Goal: Task Accomplishment & Management: Use online tool/utility

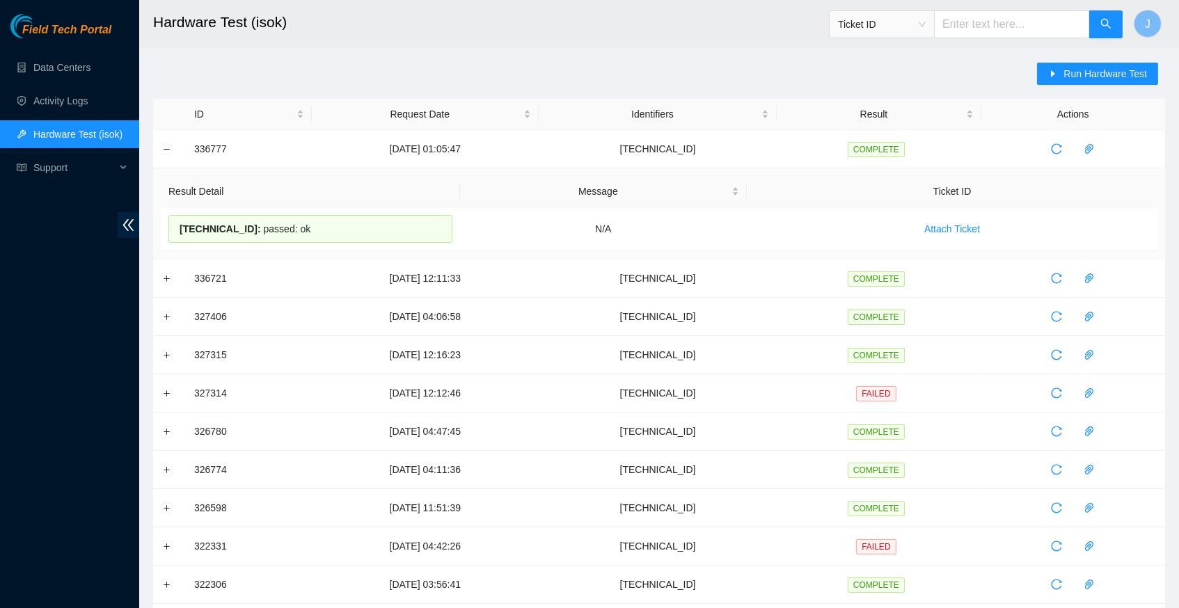
click at [392, 70] on div "Run Hardware Test ID Request Date Identifiers Result Actions 336777 [DATE] 01:0…" at bounding box center [659, 547] width 1012 height 969
click at [78, 63] on link "Data Centers" at bounding box center [61, 67] width 57 height 11
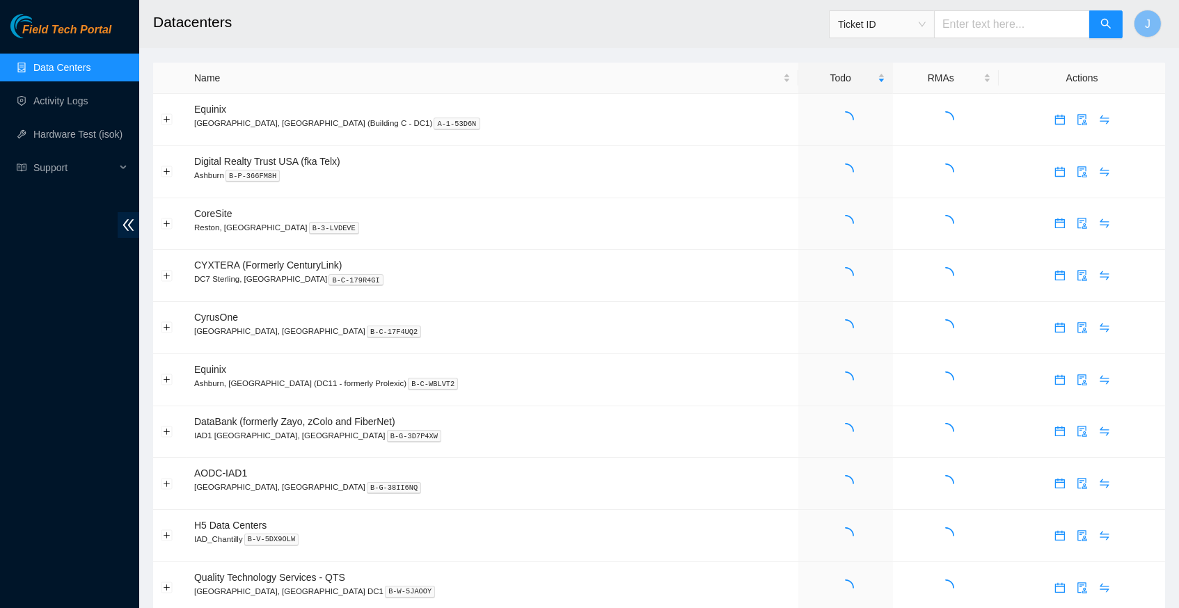
click at [78, 63] on link "Data Centers" at bounding box center [61, 67] width 57 height 11
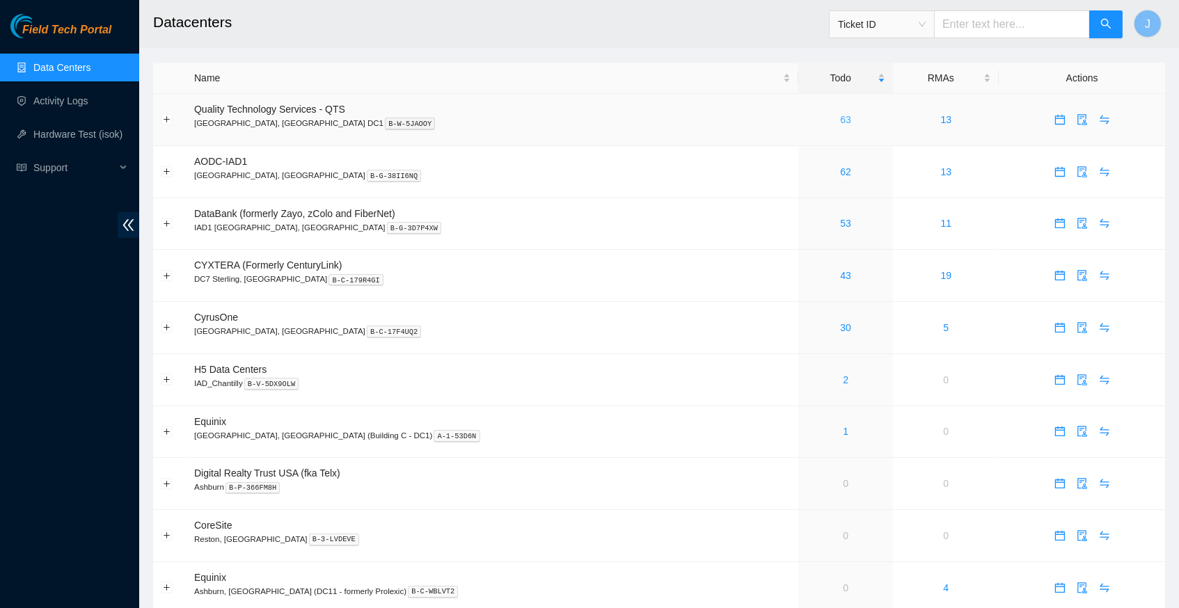
click at [840, 117] on link "63" at bounding box center [845, 119] width 11 height 11
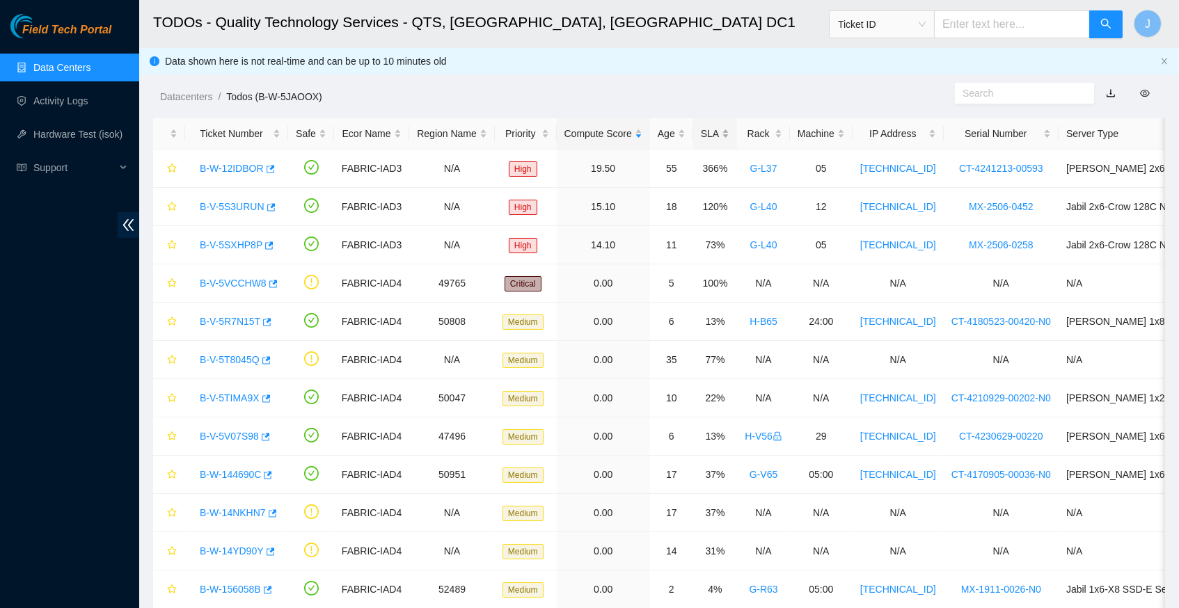
click at [730, 132] on div "SLA" at bounding box center [715, 133] width 29 height 15
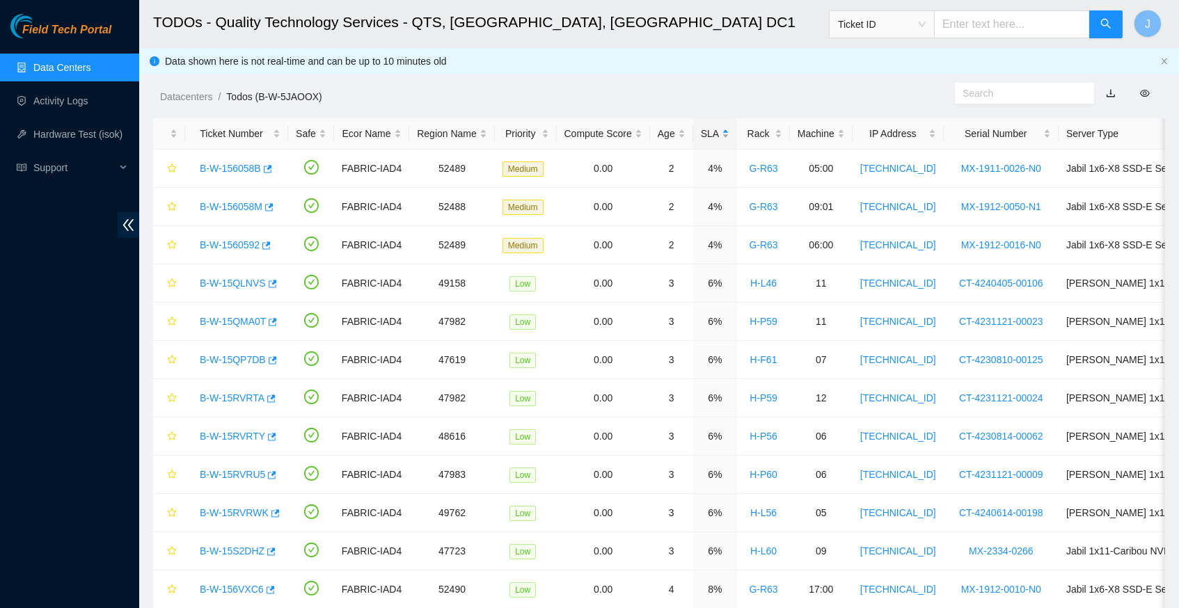
click at [730, 132] on div "SLA" at bounding box center [715, 133] width 29 height 15
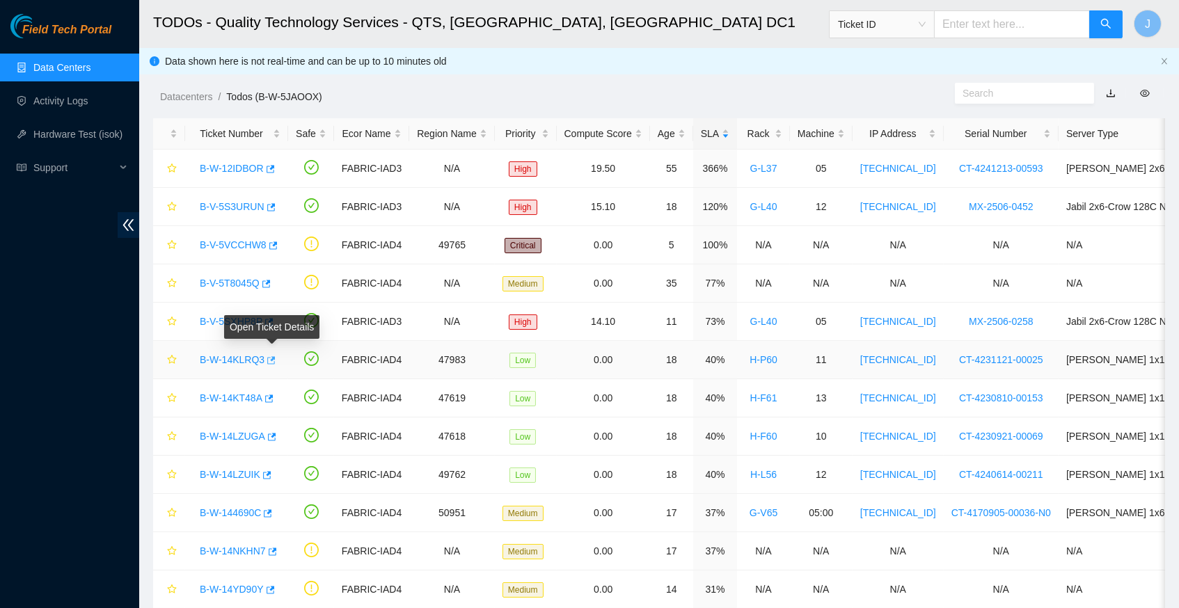
click at [275, 358] on icon "button" at bounding box center [271, 360] width 8 height 8
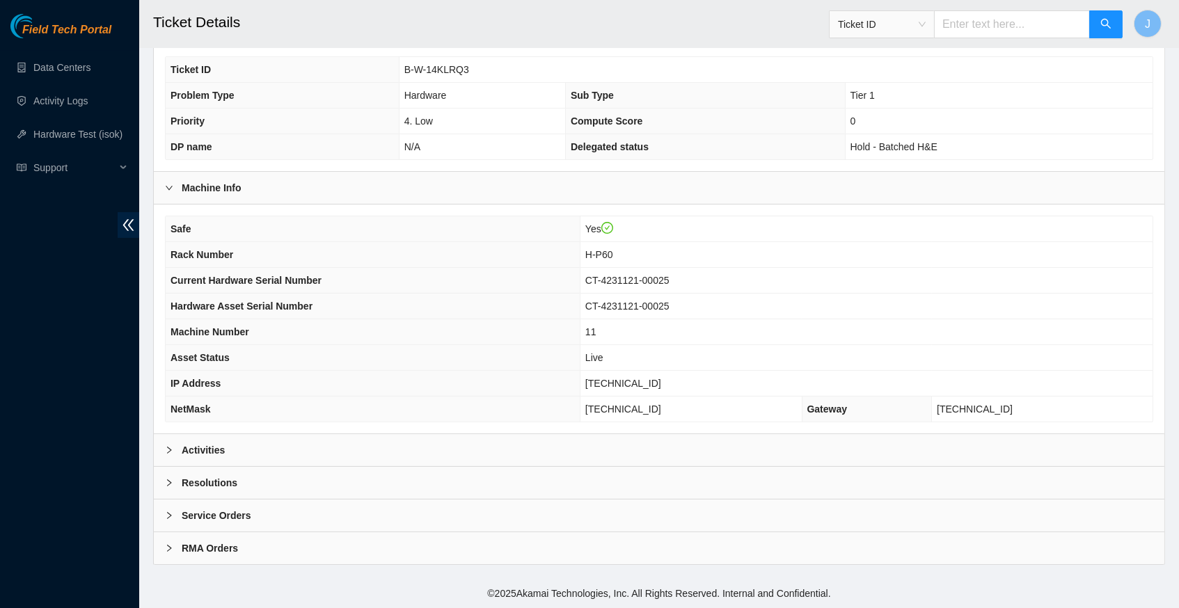
scroll to position [322, 0]
click at [169, 448] on icon "right" at bounding box center [169, 450] width 8 height 8
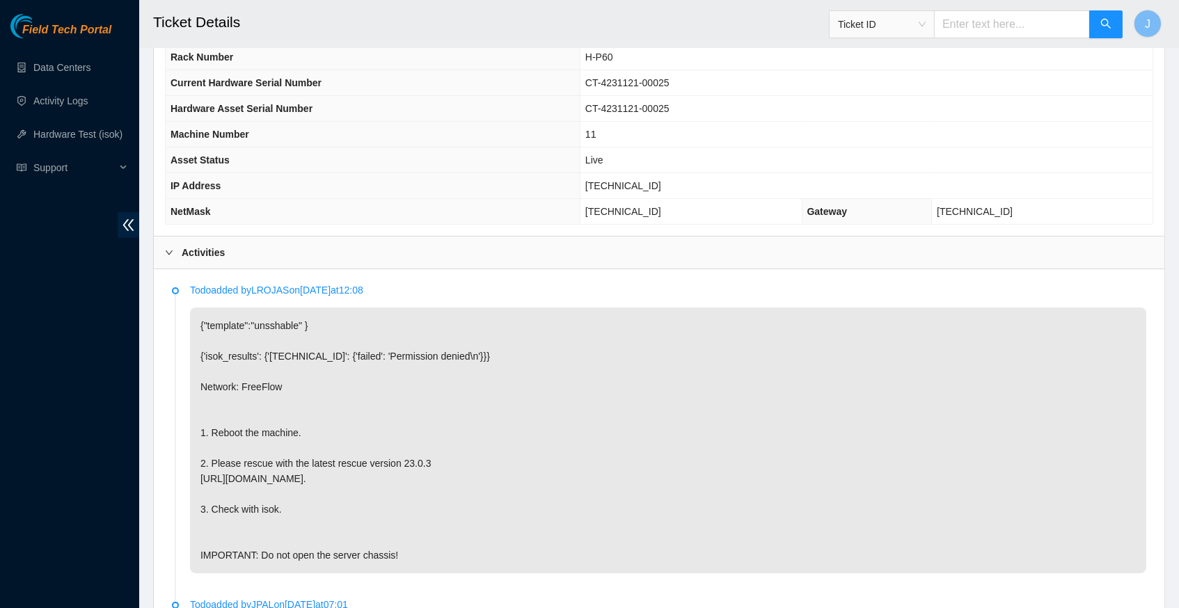
scroll to position [521, 0]
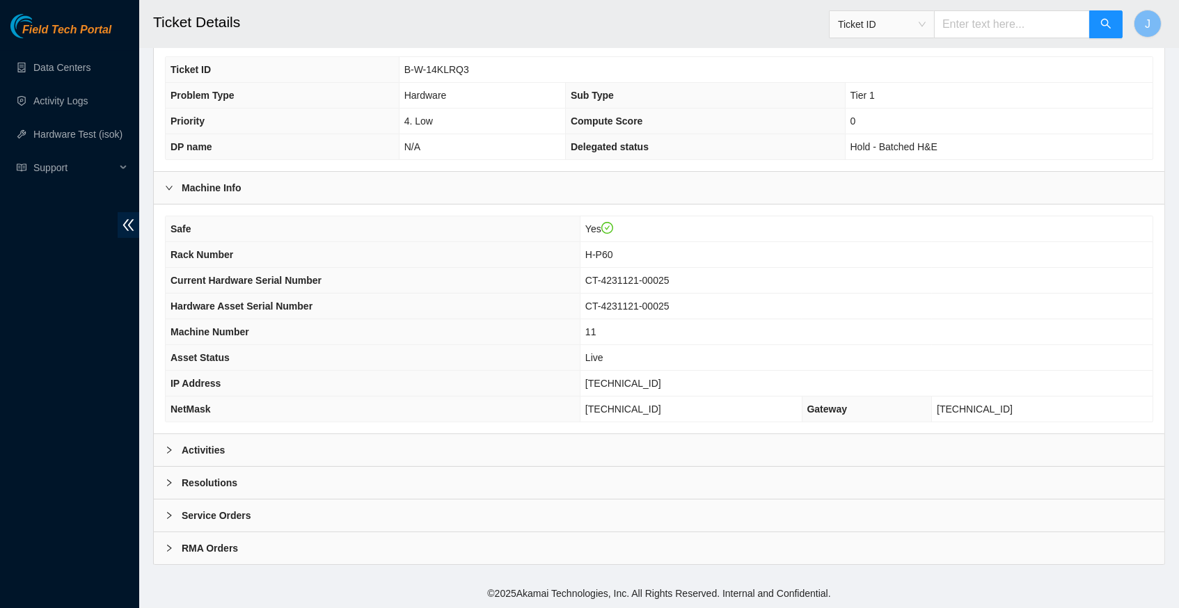
scroll to position [322, 0]
click at [170, 452] on icon "right" at bounding box center [169, 450] width 4 height 7
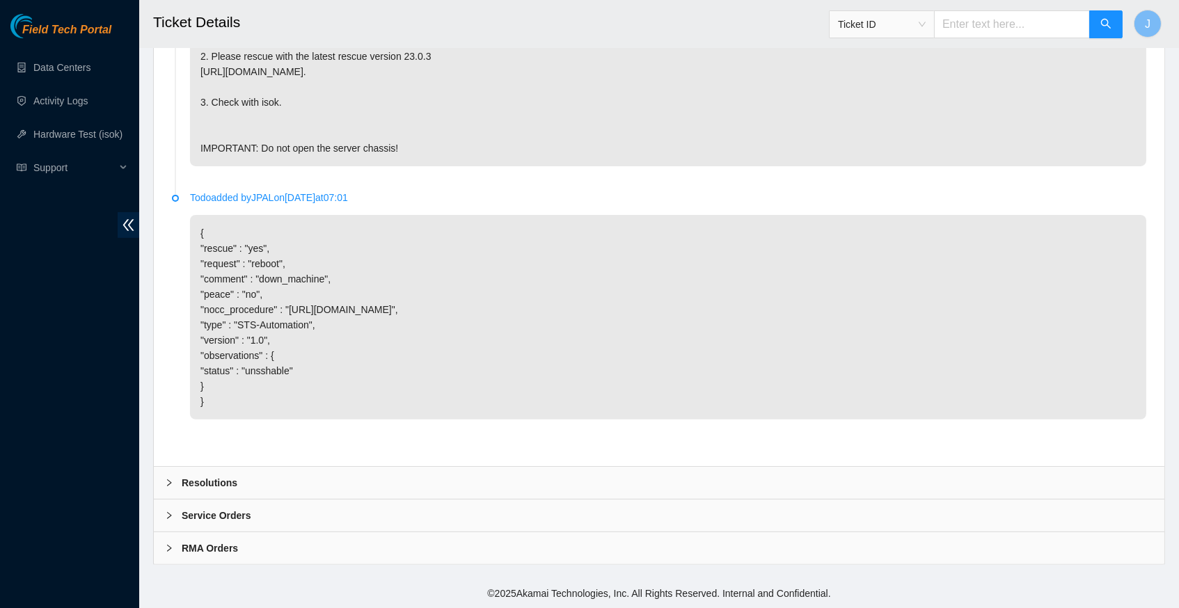
scroll to position [939, 0]
click at [169, 480] on icon "right" at bounding box center [169, 483] width 8 height 8
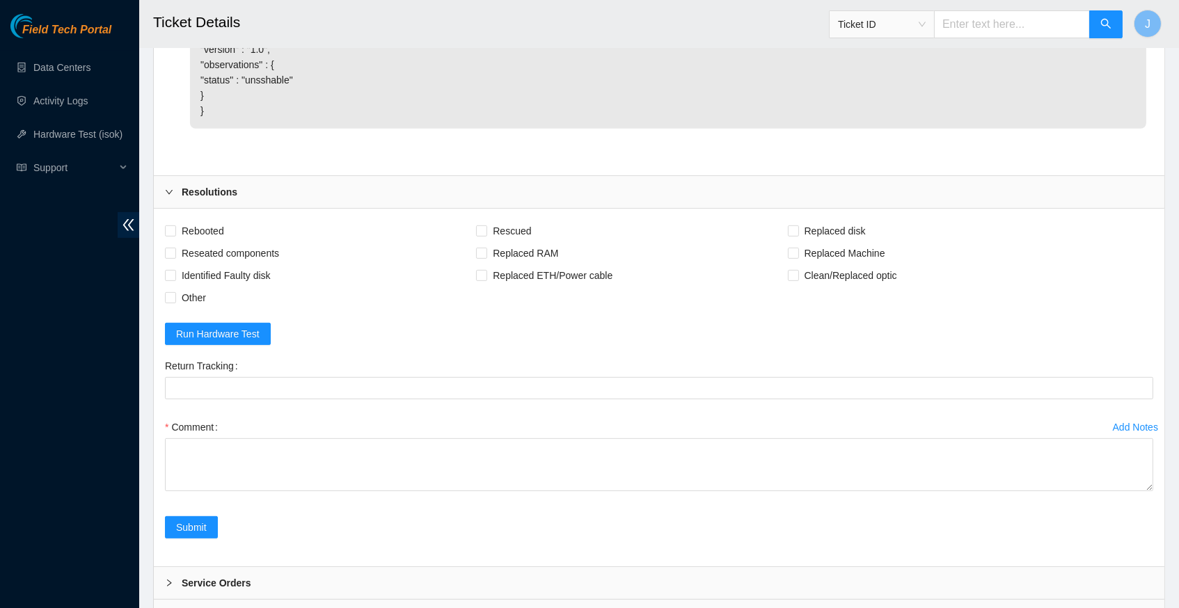
scroll to position [1227, 0]
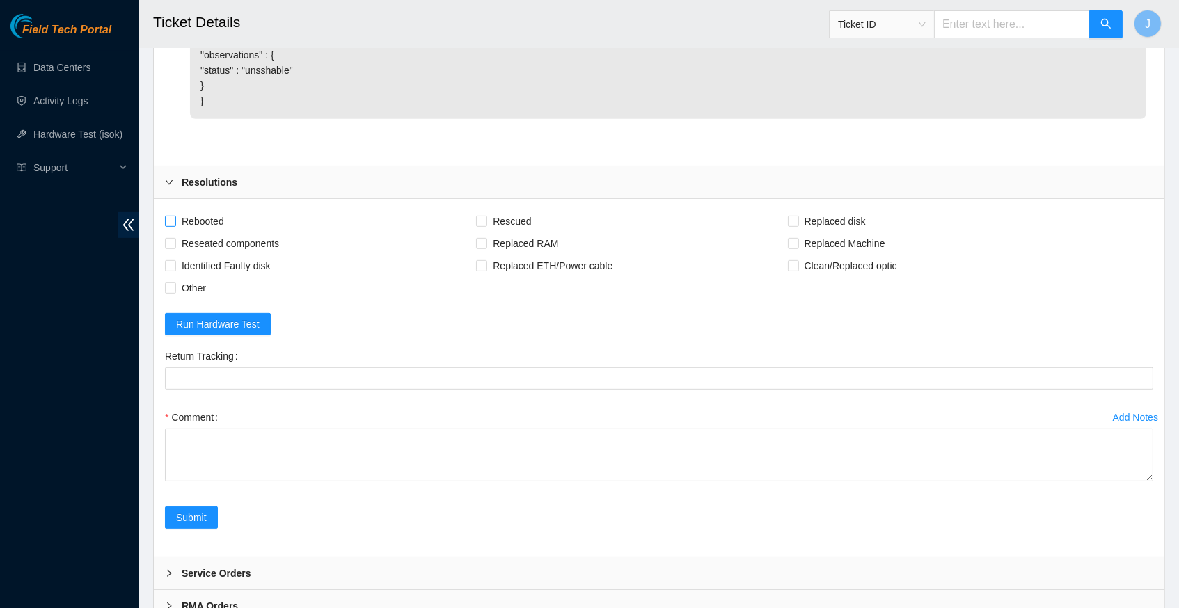
click at [173, 226] on input "Rebooted" at bounding box center [170, 221] width 10 height 10
checkbox input "true"
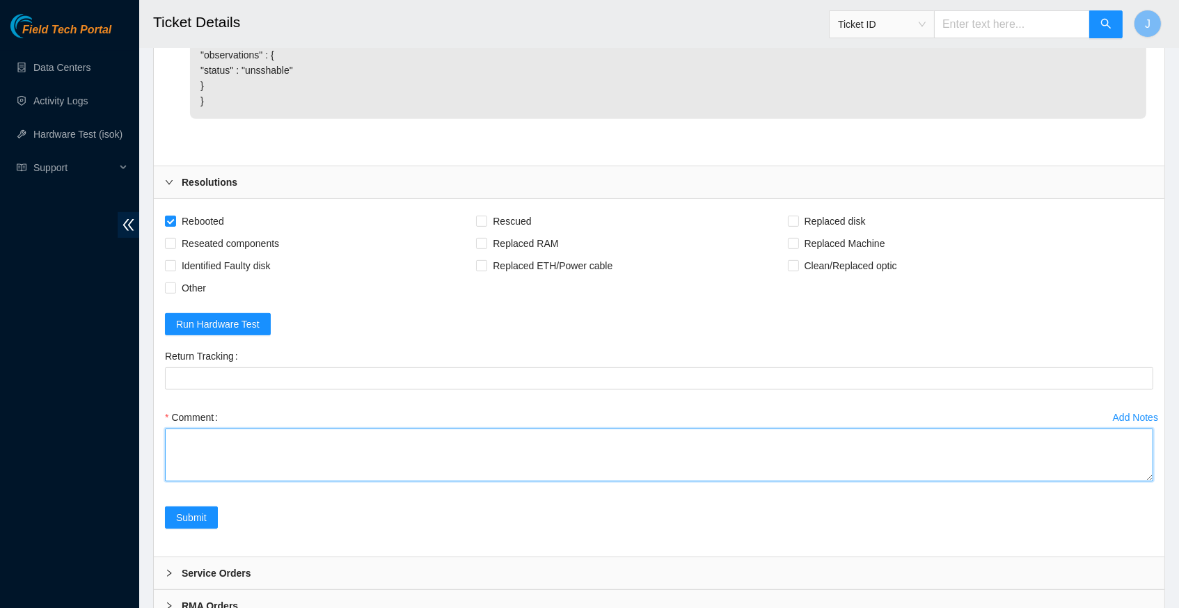
click at [351, 458] on textarea "Comment" at bounding box center [659, 455] width 989 height 53
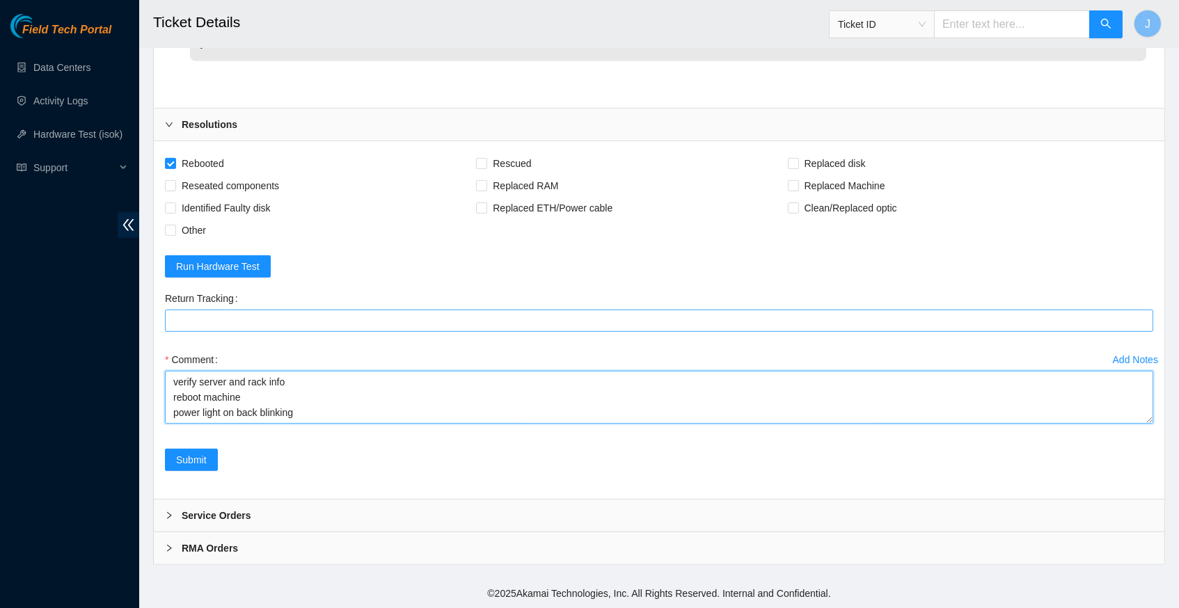
scroll to position [1381, 0]
type textarea "verify server and rack info reboot machine power light on back blinking unable …"
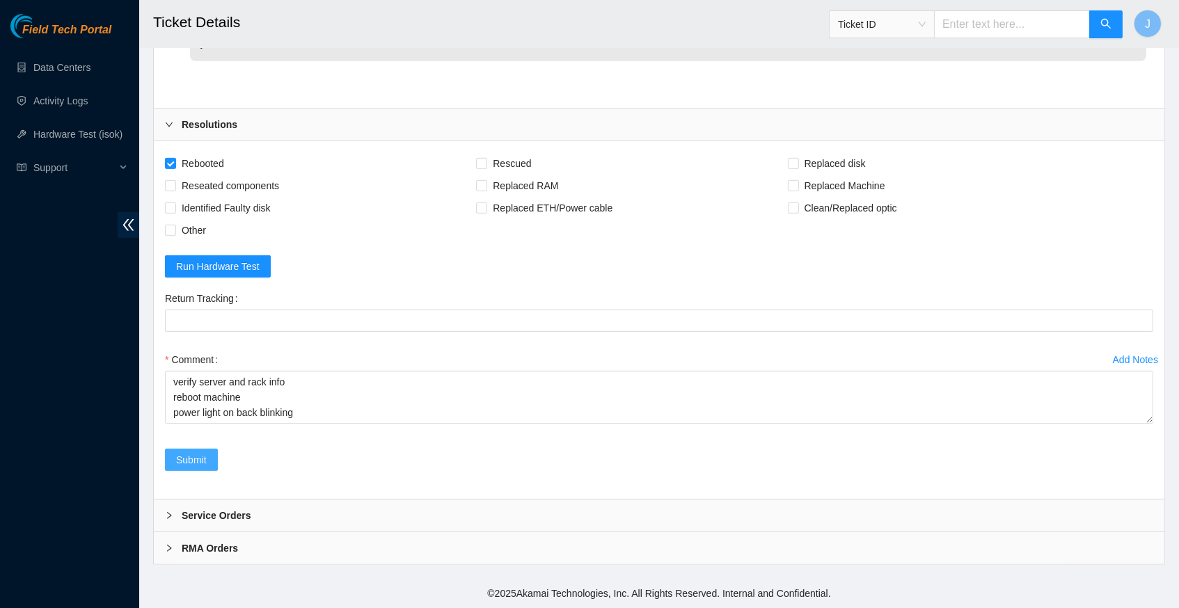
click at [196, 468] on span "Submit" at bounding box center [191, 460] width 31 height 15
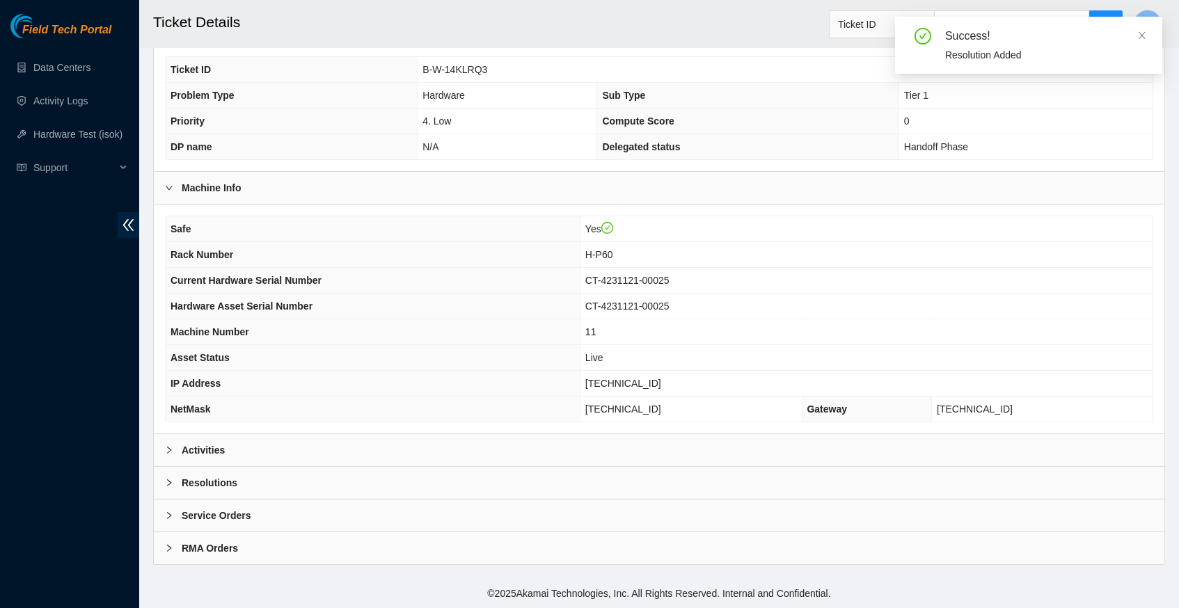
scroll to position [322, 0]
click at [170, 450] on icon "right" at bounding box center [169, 450] width 8 height 8
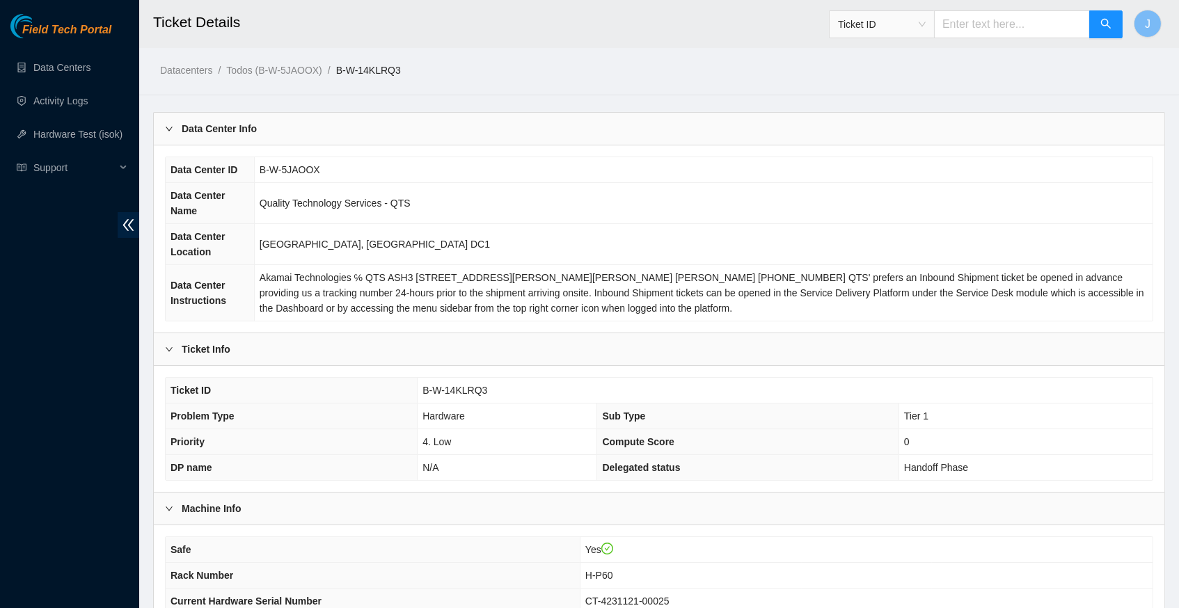
scroll to position [0, 0]
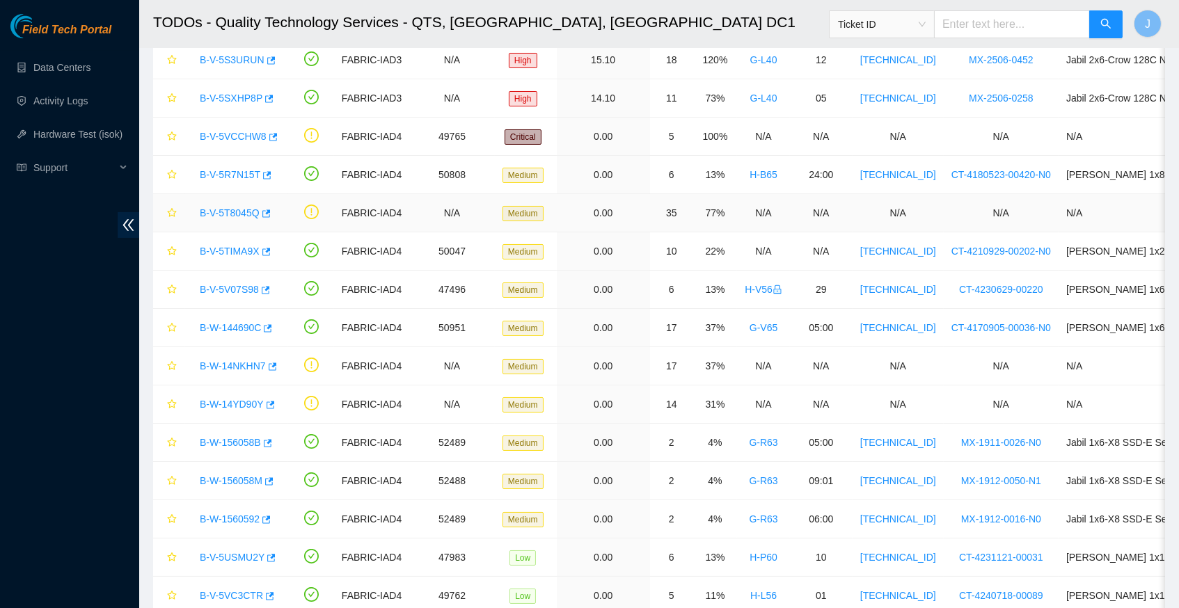
scroll to position [168, 0]
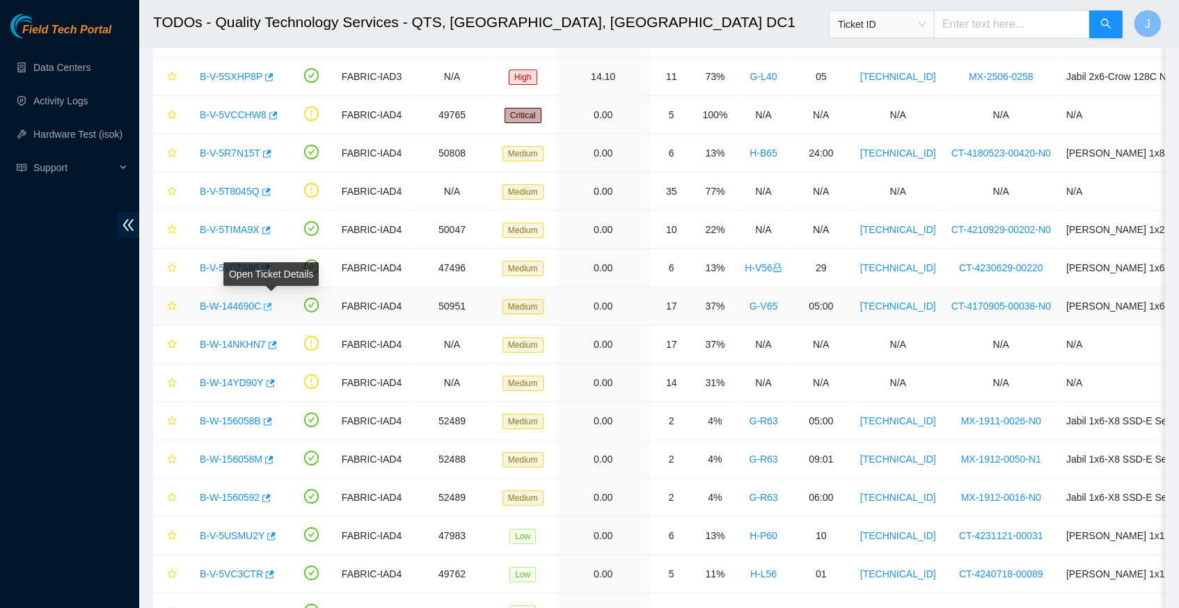
click at [273, 303] on icon "button" at bounding box center [269, 307] width 8 height 8
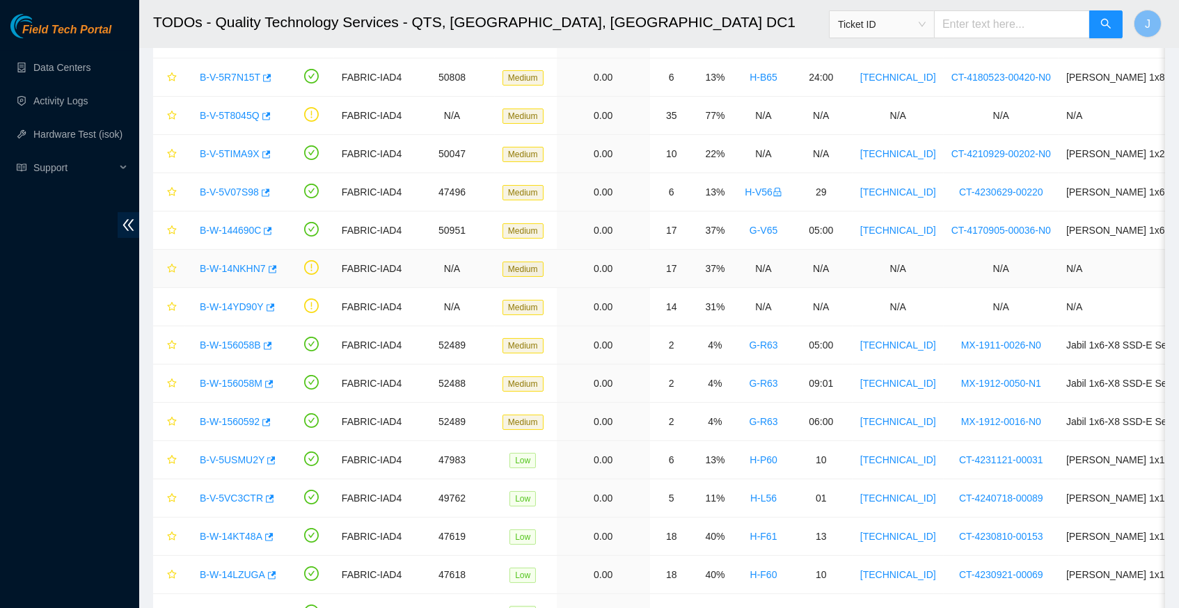
scroll to position [249, 0]
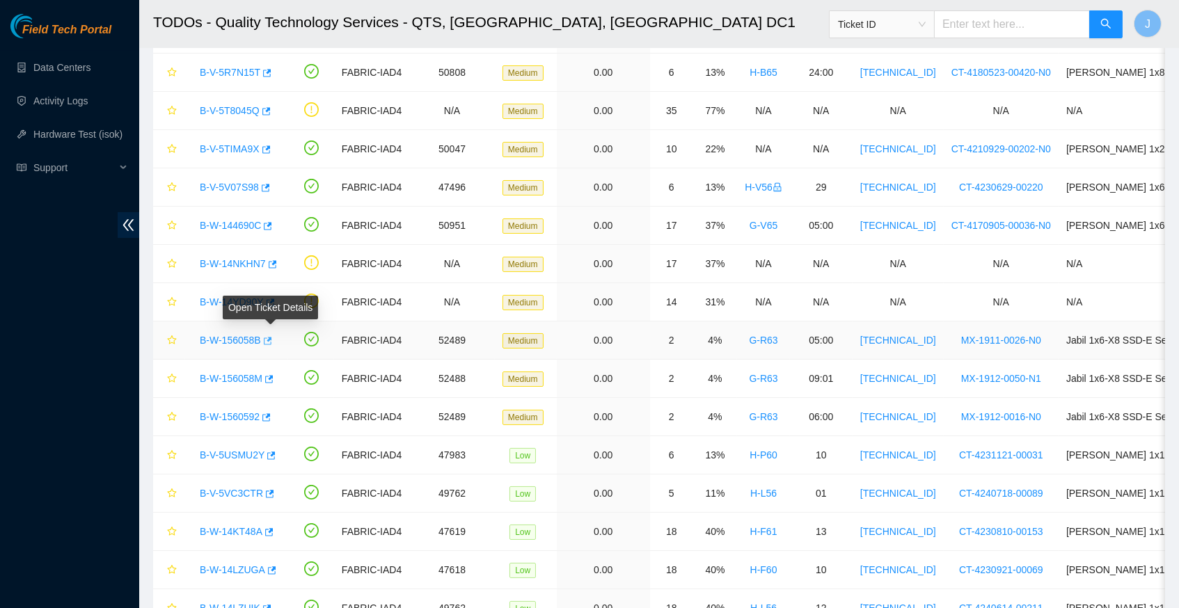
click at [272, 337] on icon "button" at bounding box center [268, 341] width 8 height 8
click at [273, 375] on icon "button" at bounding box center [268, 380] width 10 height 10
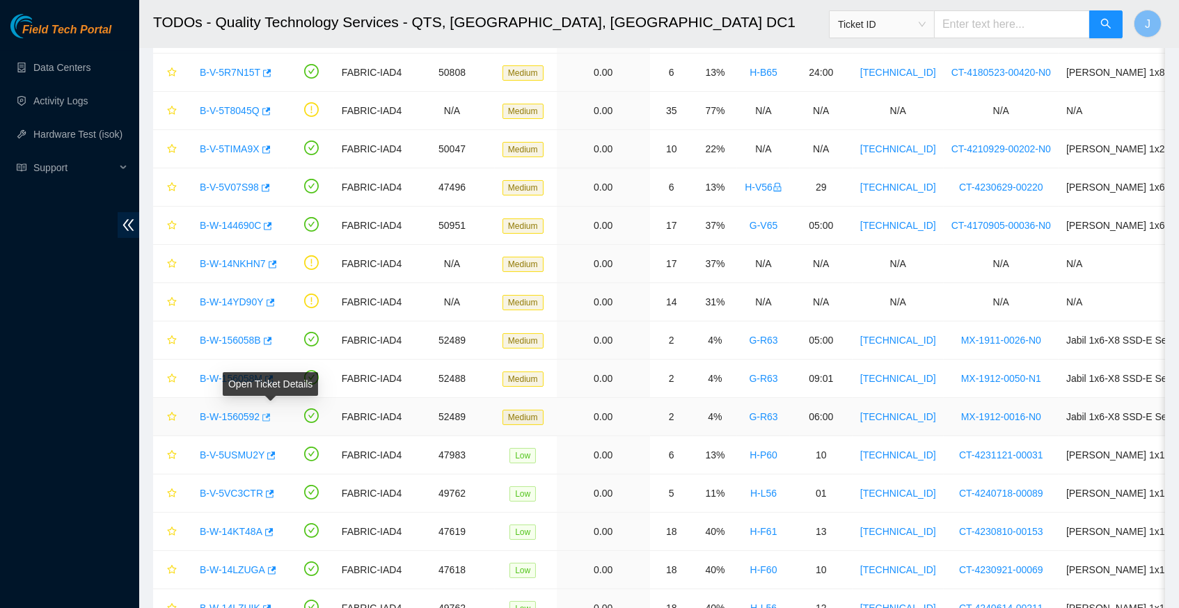
click at [270, 413] on icon "button" at bounding box center [265, 418] width 10 height 10
click at [275, 451] on icon "button" at bounding box center [270, 456] width 10 height 10
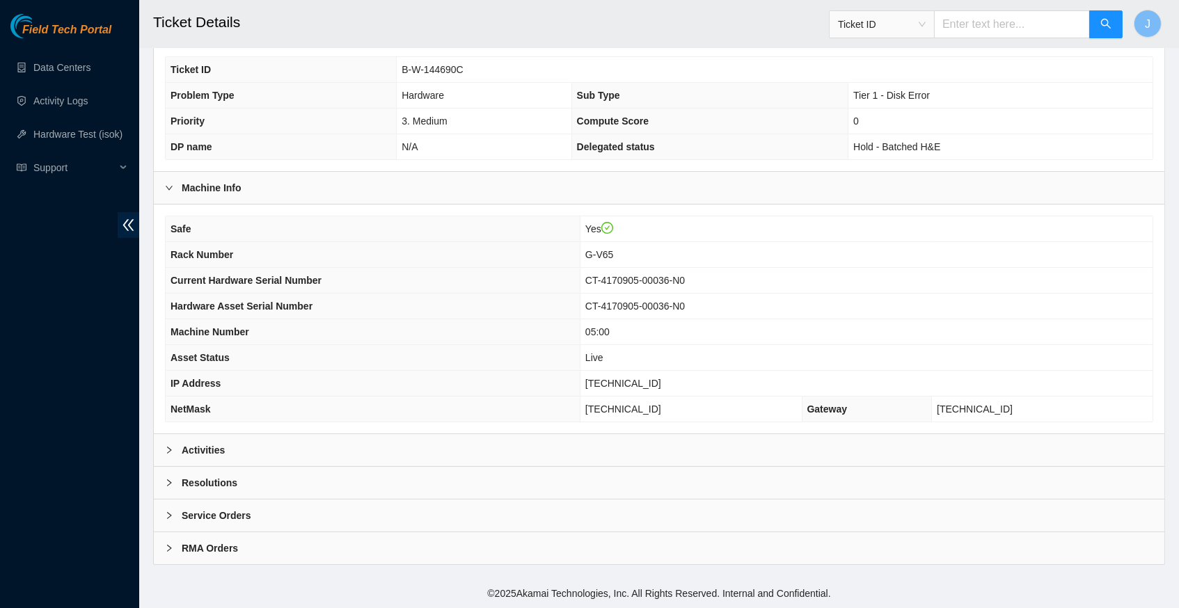
scroll to position [322, 0]
click at [168, 446] on div at bounding box center [173, 450] width 17 height 15
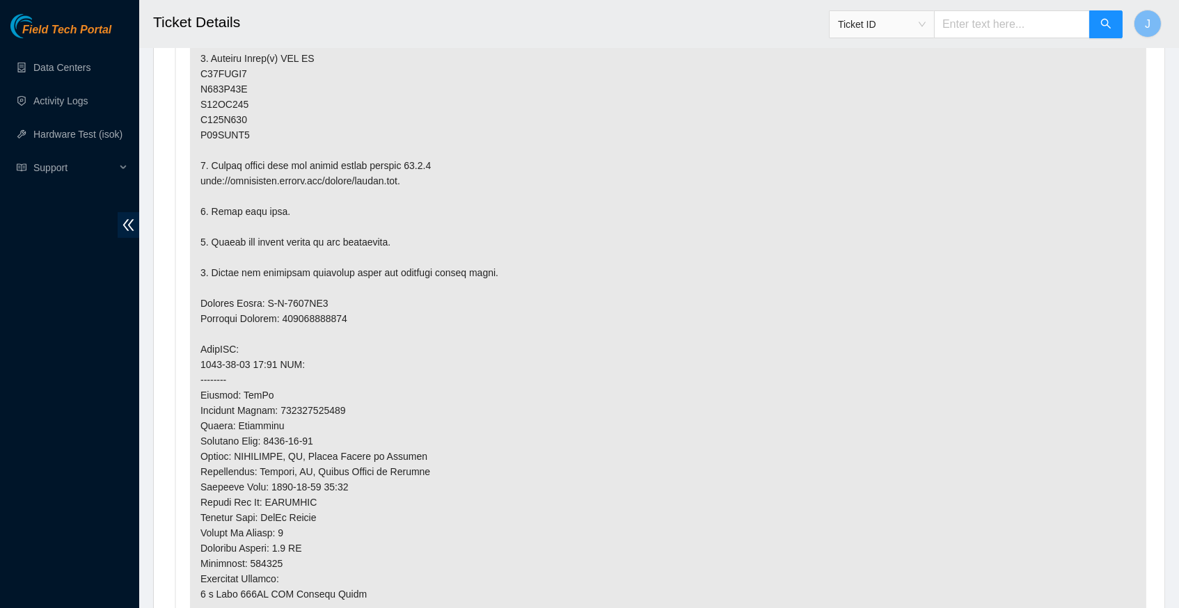
scroll to position [911, 0]
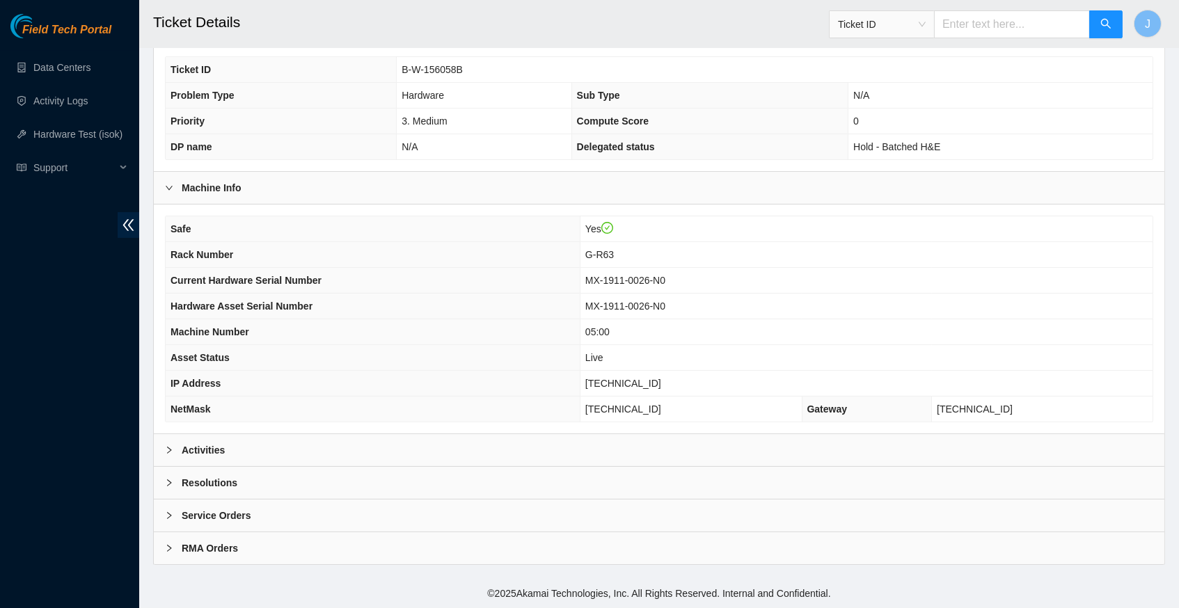
scroll to position [322, 0]
click at [173, 451] on div at bounding box center [173, 450] width 17 height 15
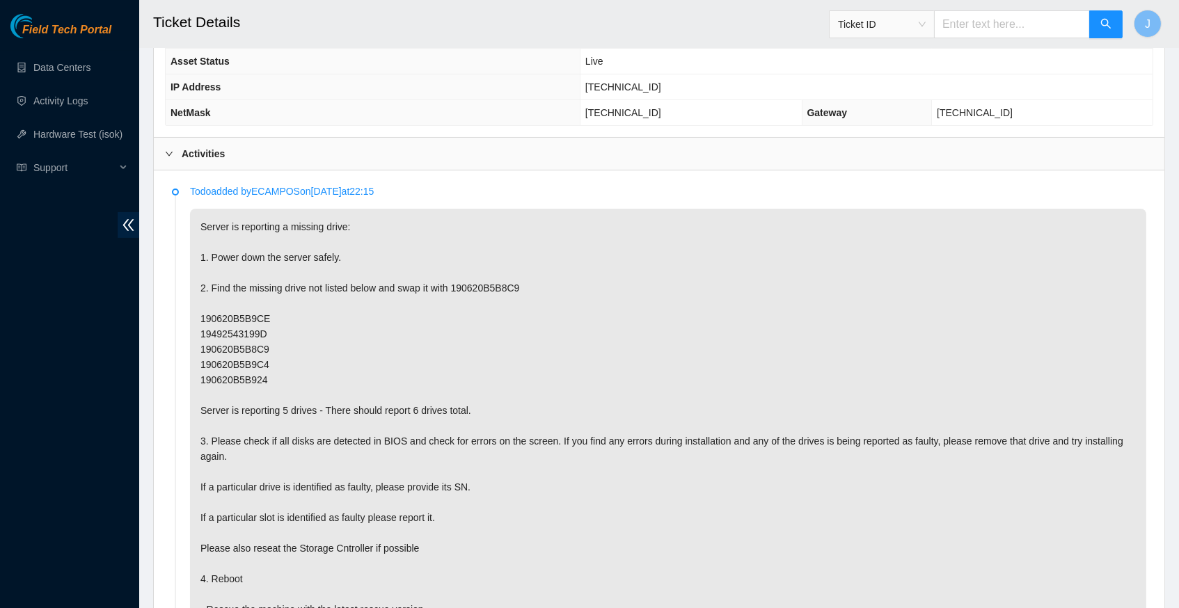
scroll to position [618, 0]
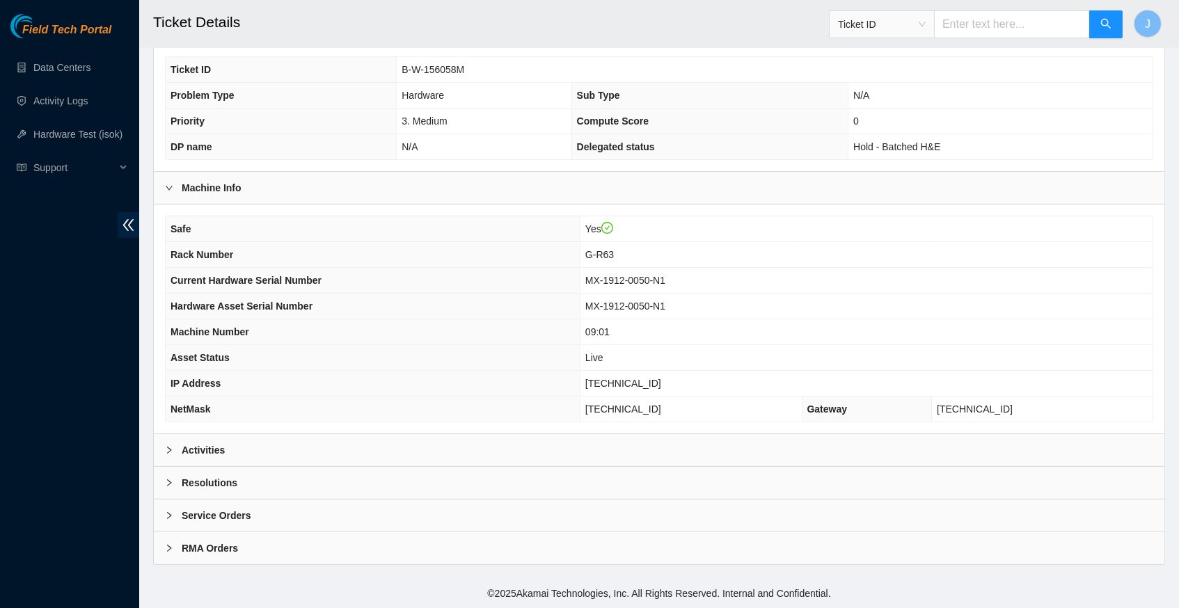
scroll to position [322, 0]
click at [168, 450] on icon "right" at bounding box center [169, 450] width 8 height 8
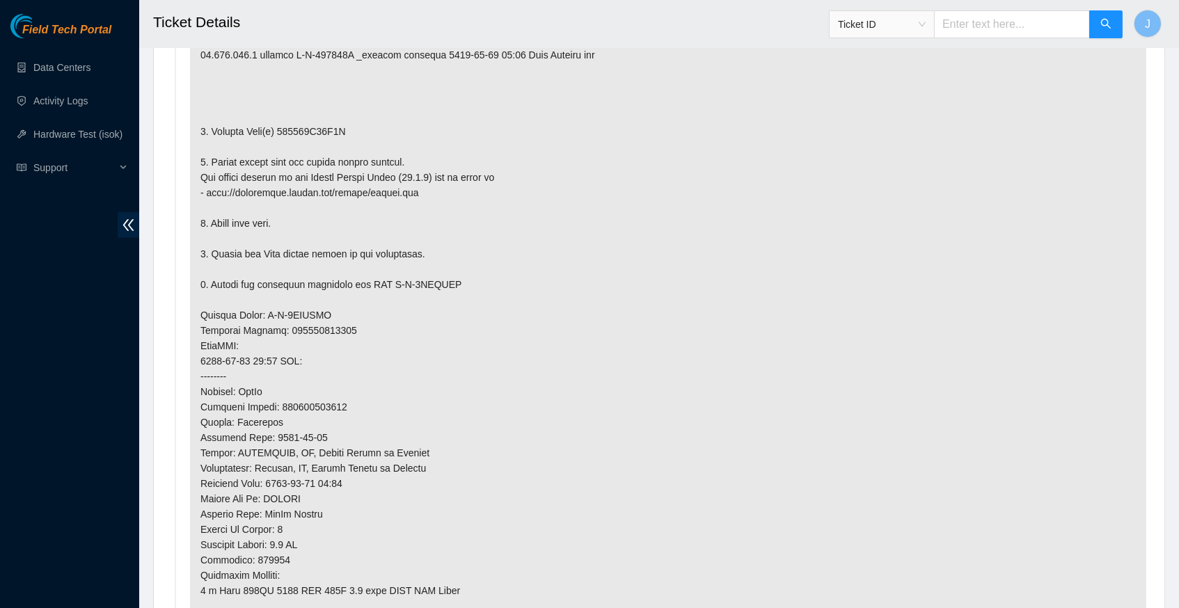
scroll to position [875, 0]
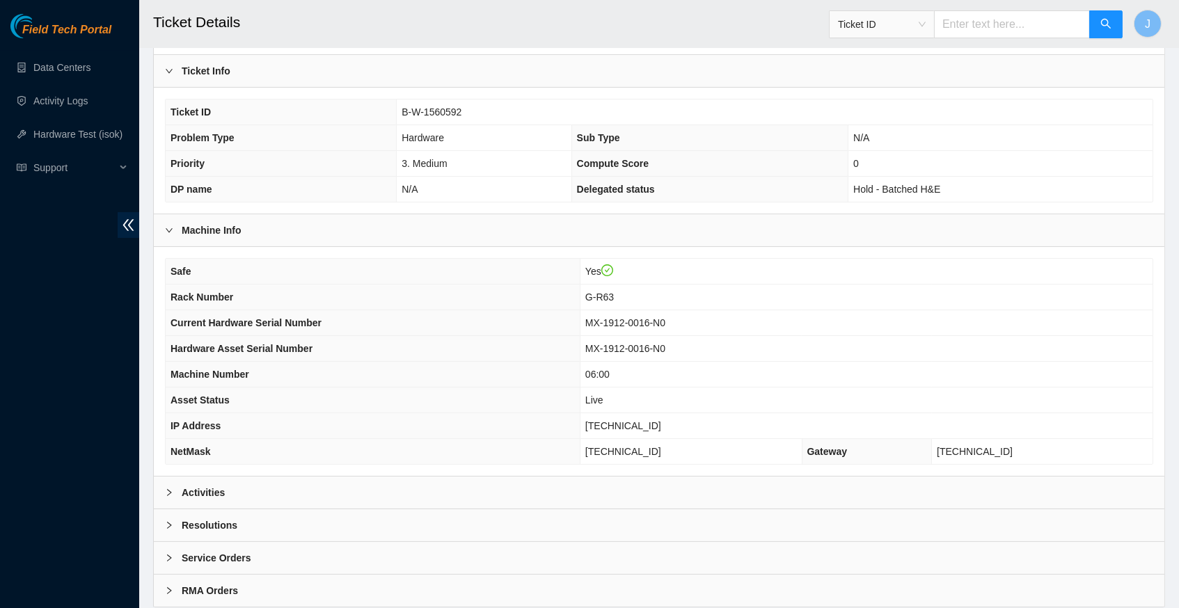
scroll to position [308, 0]
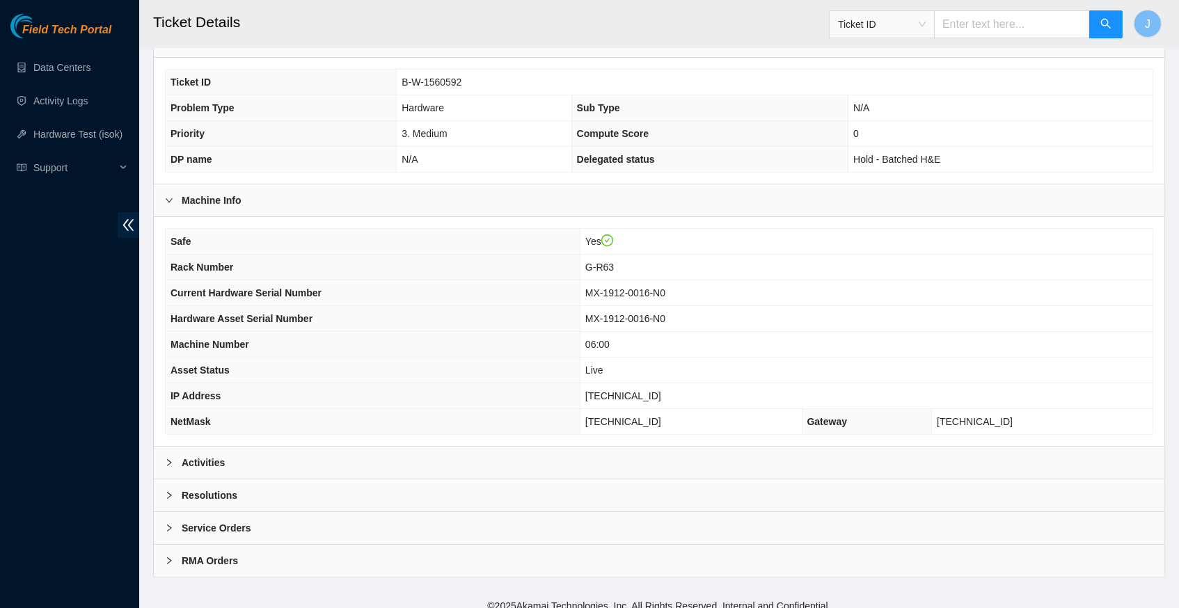
click at [169, 466] on icon "right" at bounding box center [169, 462] width 4 height 7
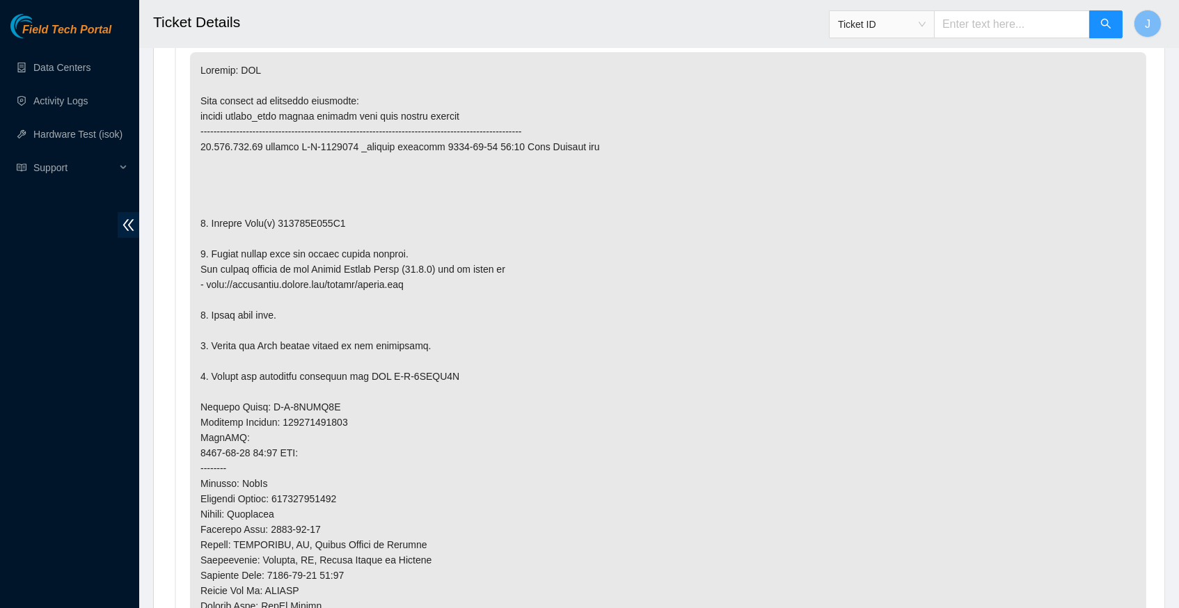
scroll to position [806, 0]
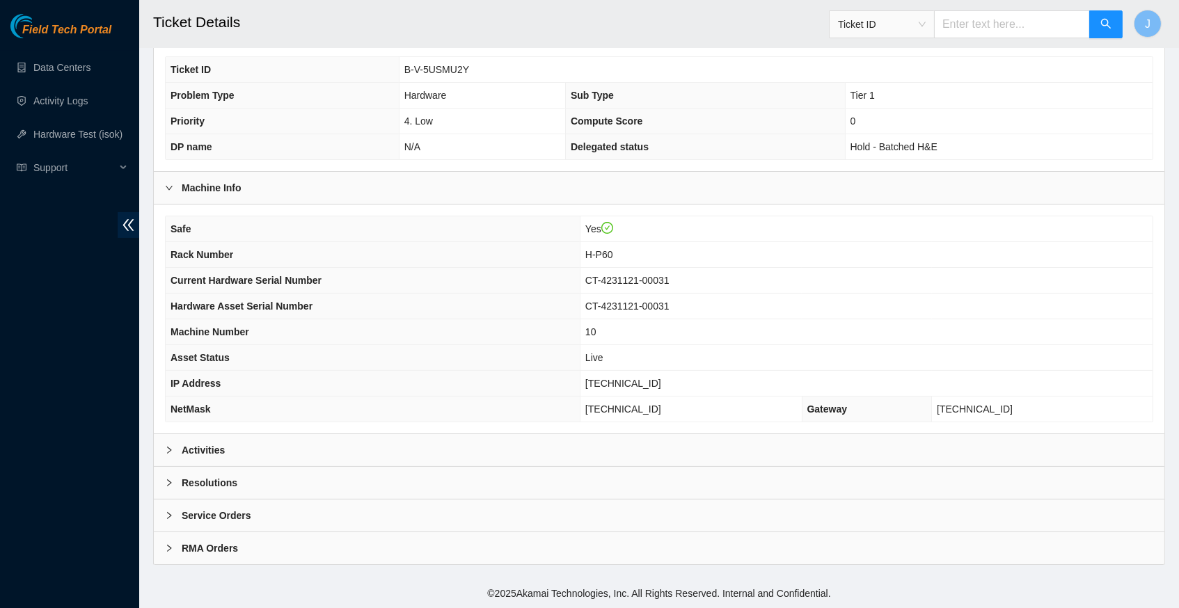
scroll to position [322, 0]
click at [169, 449] on icon "right" at bounding box center [169, 450] width 8 height 8
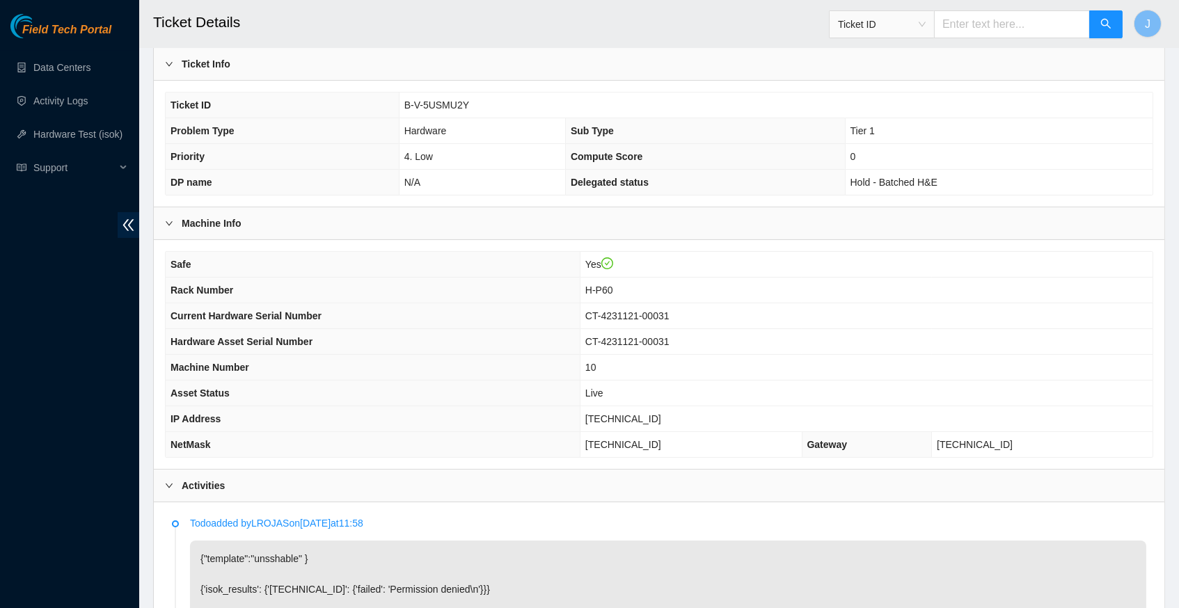
scroll to position [314, 0]
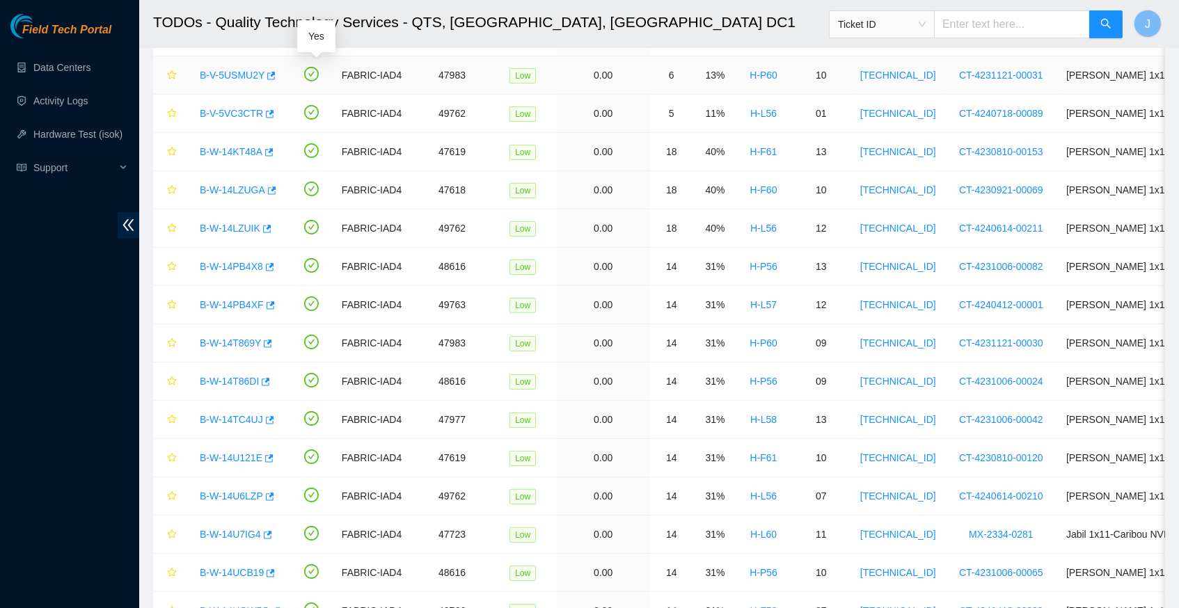
scroll to position [646, 0]
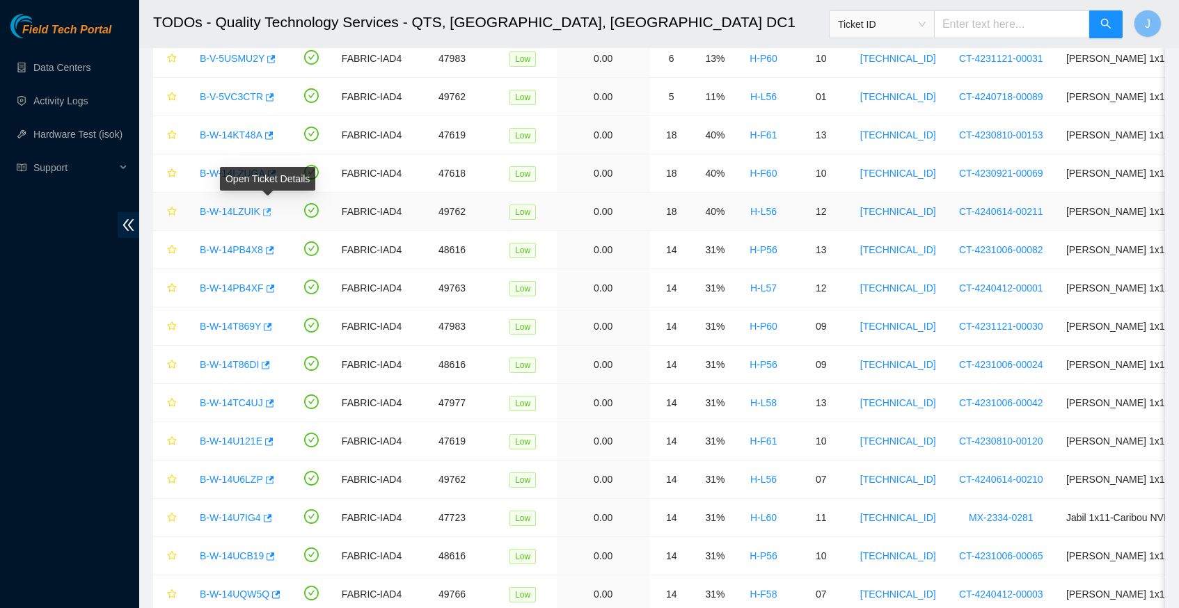
click at [270, 207] on icon "button" at bounding box center [266, 212] width 10 height 10
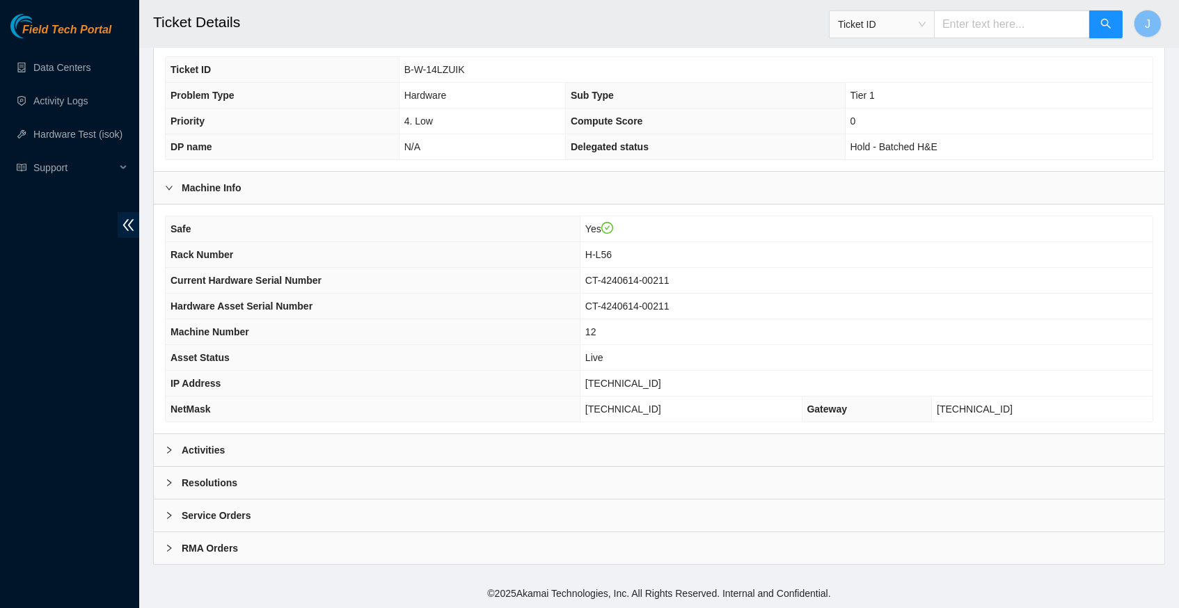
scroll to position [322, 0]
click at [169, 449] on icon "right" at bounding box center [169, 450] width 8 height 8
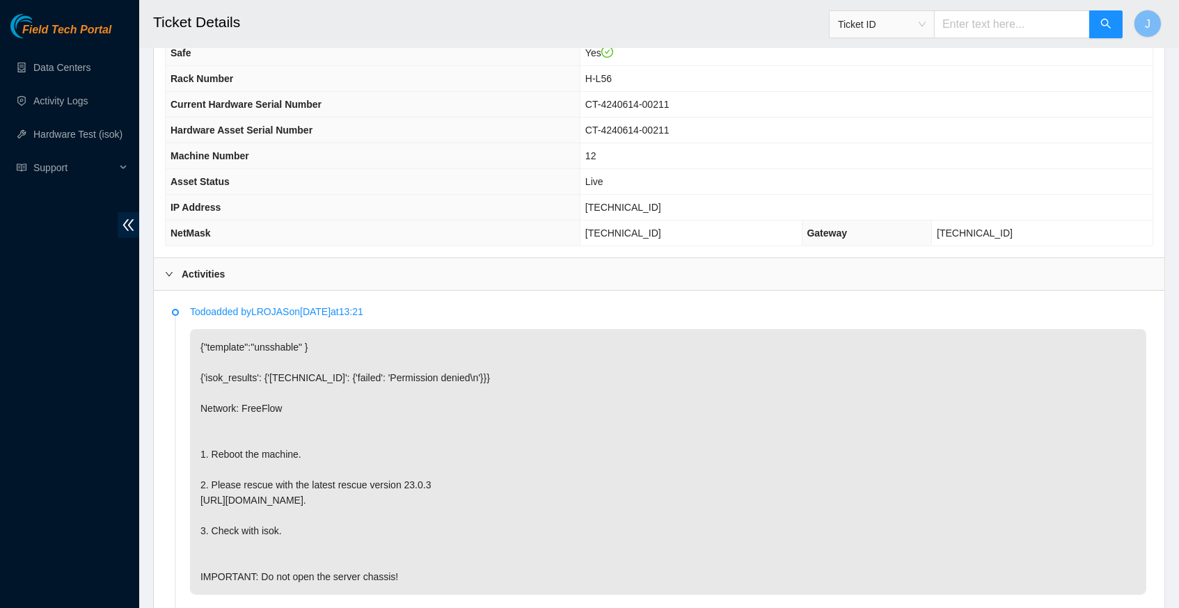
scroll to position [498, 0]
